Goal: Transaction & Acquisition: Purchase product/service

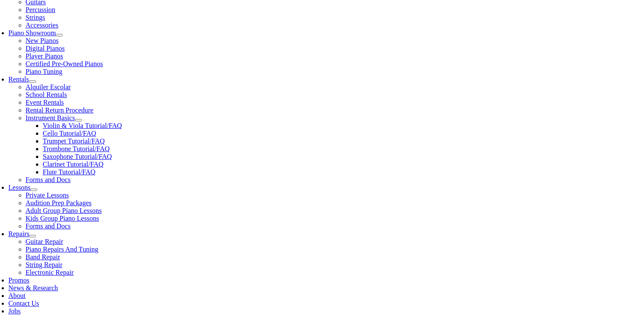
scroll to position [237, 0]
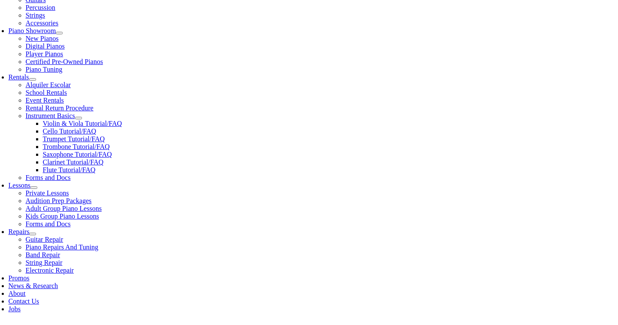
type input "be"
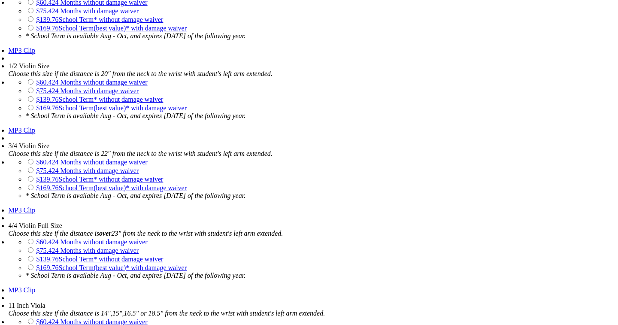
scroll to position [825, 0]
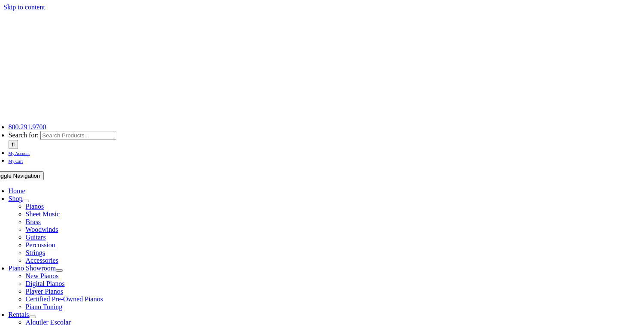
drag, startPoint x: 0, startPoint y: 0, endPoint x: 347, endPoint y: 155, distance: 379.9
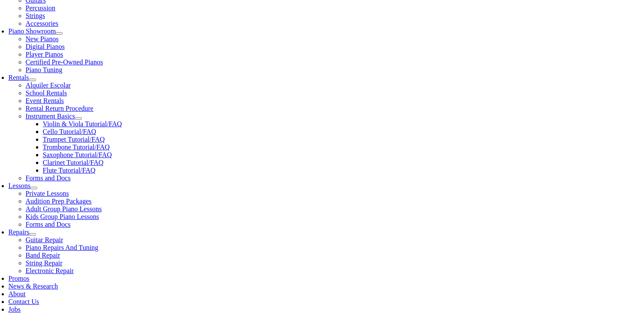
scroll to position [242, 0]
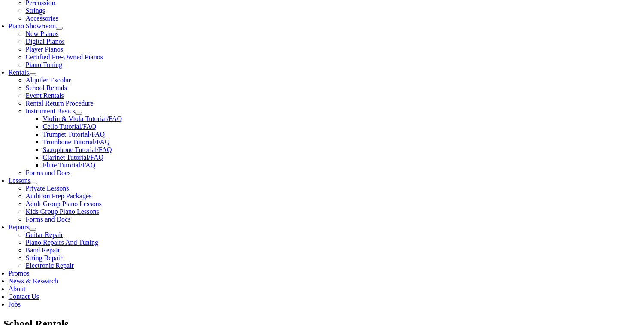
type input"] "0"
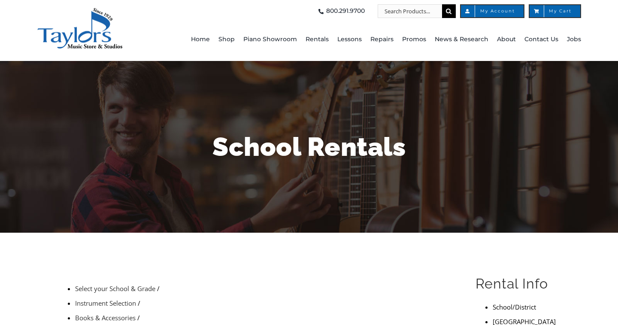
click at [116, 198] on div "School Rentals" at bounding box center [309, 147] width 502 height 172
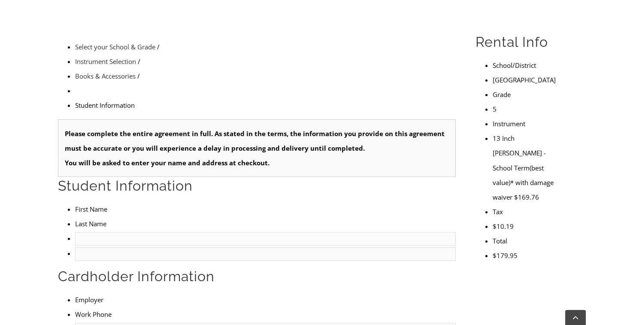
scroll to position [244, 0]
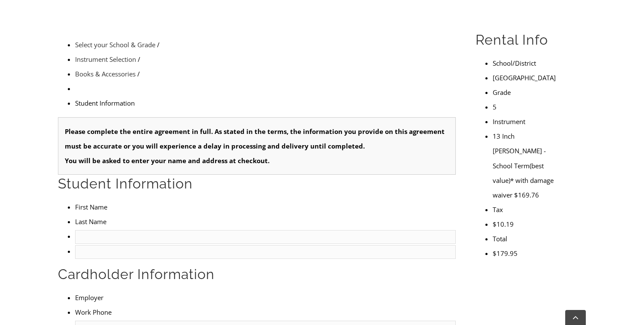
type input "1"
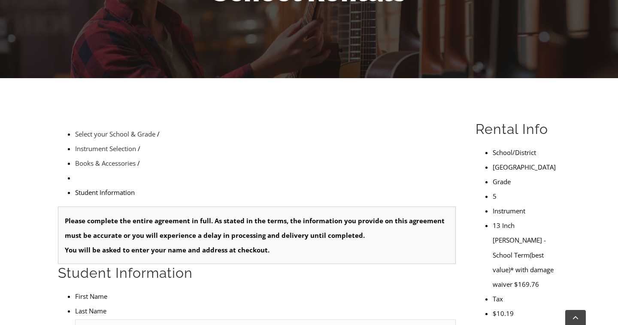
scroll to position [0, 0]
type input "Aubrey"
type input "Harris"
type input "PayPal"
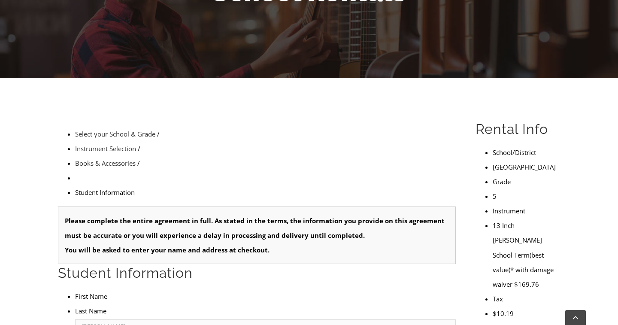
type input "4848883977"
type input "27267028"
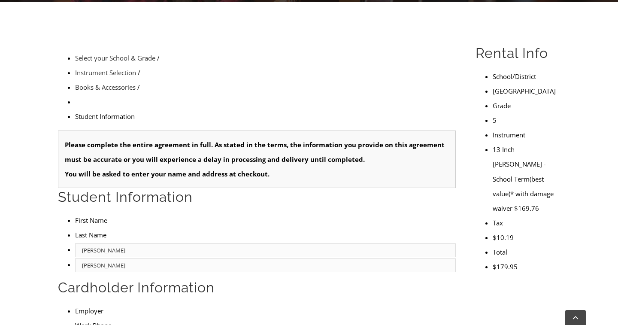
scroll to position [231, 0]
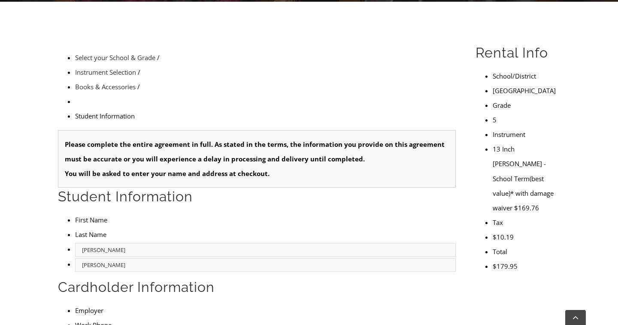
type input "10/03/1985"
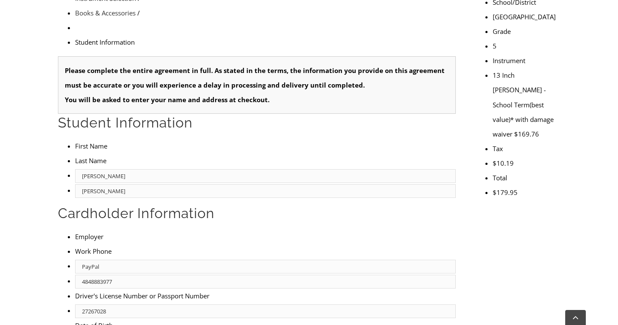
scroll to position [306, 0]
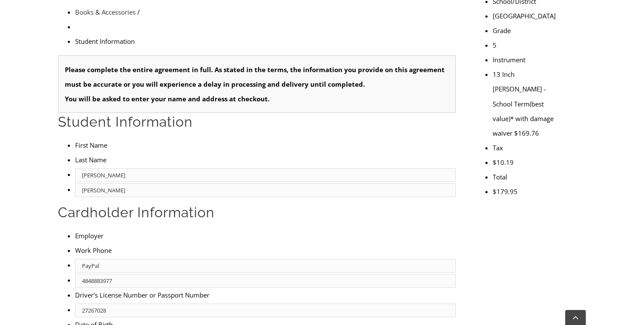
type input "Lauren"
type input "5707307493"
type input "DASD"
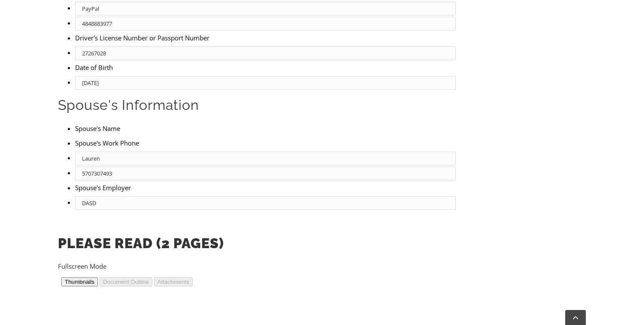
scroll to position [465, 0]
type input "2"
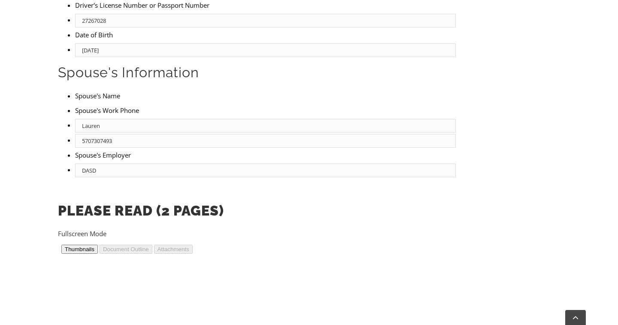
scroll to position [601, 0]
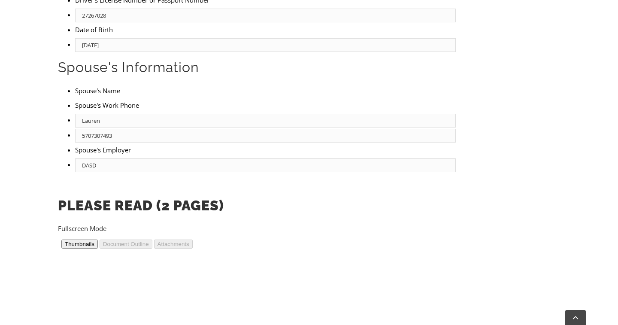
type input "DASD"
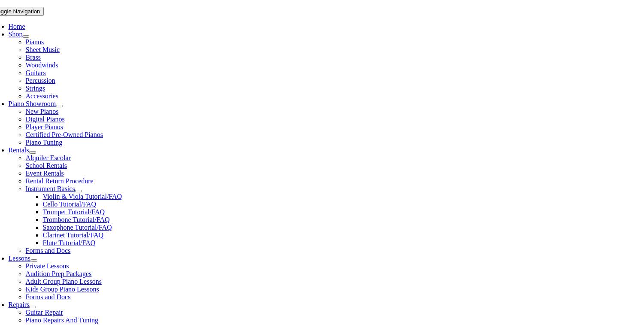
scroll to position [166, 0]
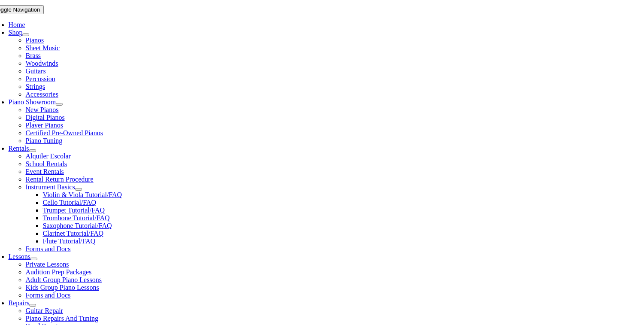
select select "PA"
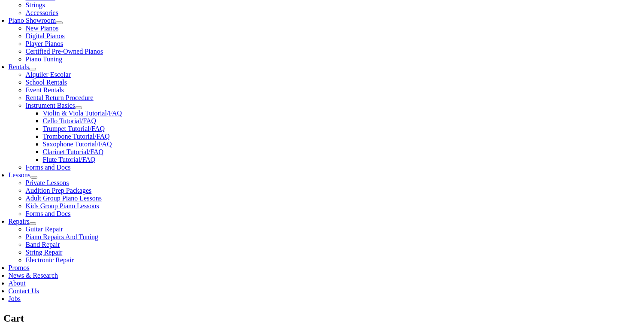
scroll to position [249, 0]
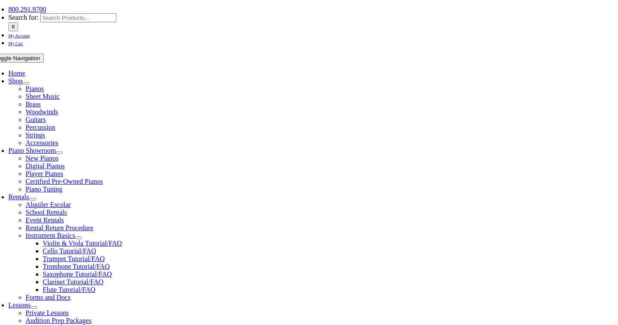
scroll to position [118, 0]
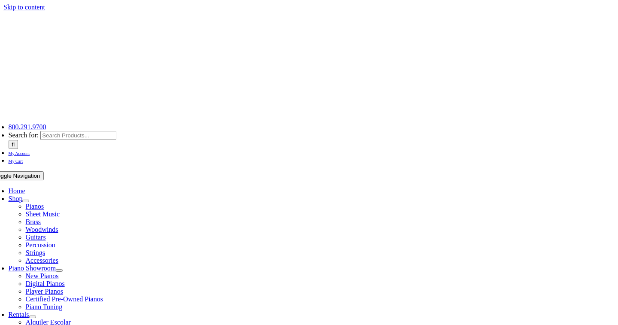
select select "PA"
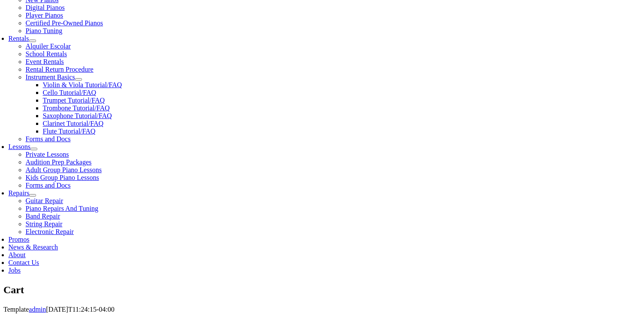
scroll to position [277, 0]
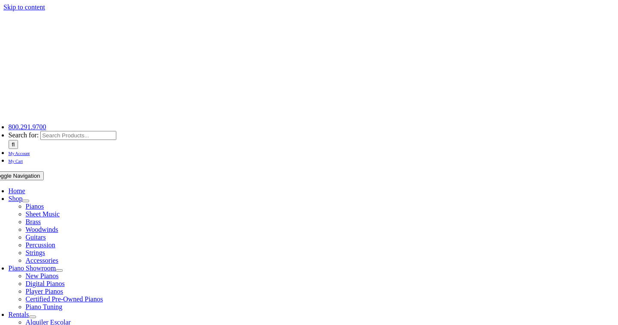
select select
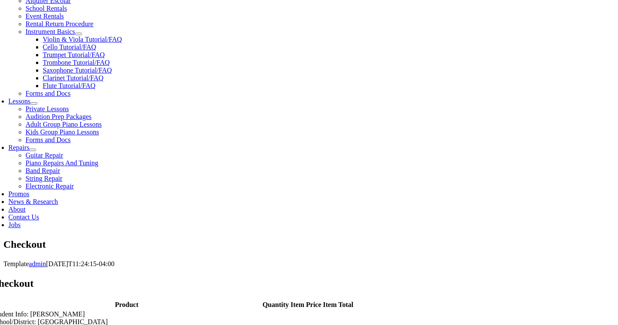
scroll to position [325, 0]
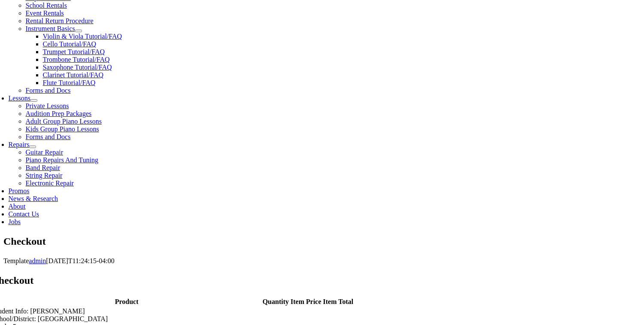
type input "[PERSON_NAME]"
type input "[STREET_ADDRESS]"
type input "Downingtown"
select select "PA"
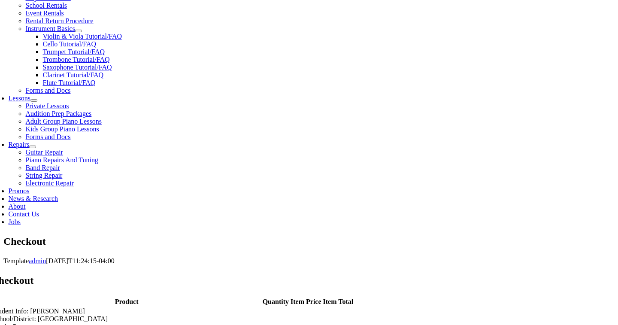
type input "19335"
select select "discover"
type input "[CREDIT_CARD_NUMBER]"
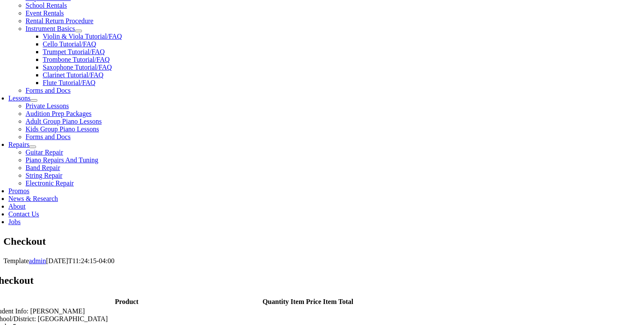
select select "08"
select select "2027"
type input "032"
type input "4848883977"
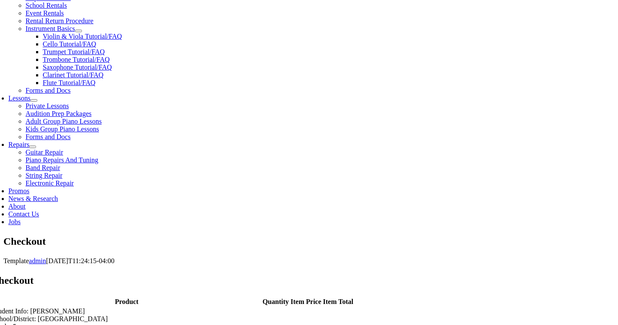
type input "[EMAIL_ADDRESS][DOMAIN_NAME]"
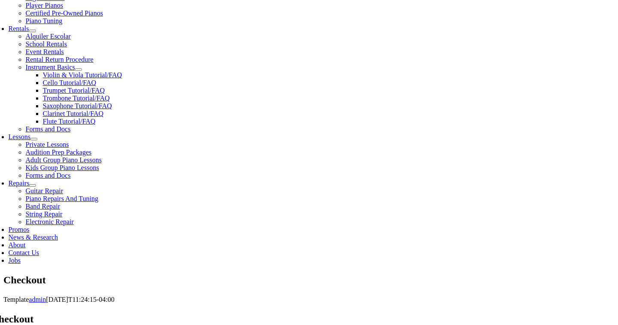
scroll to position [286, 0]
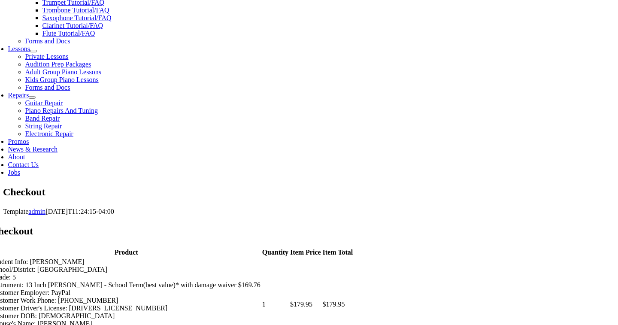
scroll to position [374, 0]
